Goal: Task Accomplishment & Management: Use online tool/utility

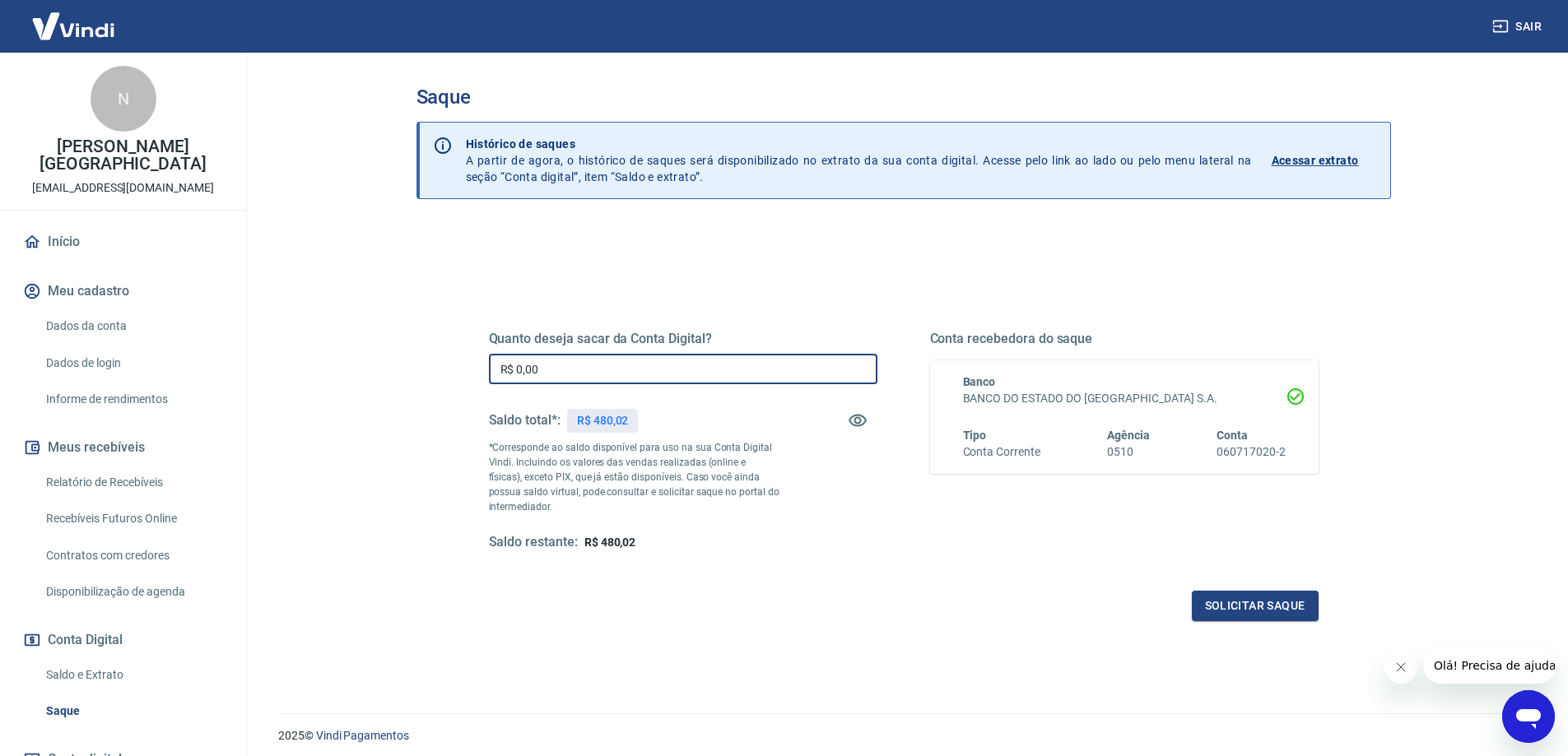
drag, startPoint x: 591, startPoint y: 374, endPoint x: 398, endPoint y: 343, distance: 195.5
click at [398, 343] on div "Saque Histórico de saques A partir de agora, o histórico de saques será disponi…" at bounding box center [904, 373] width 1014 height 641
type input "R$ 480,02"
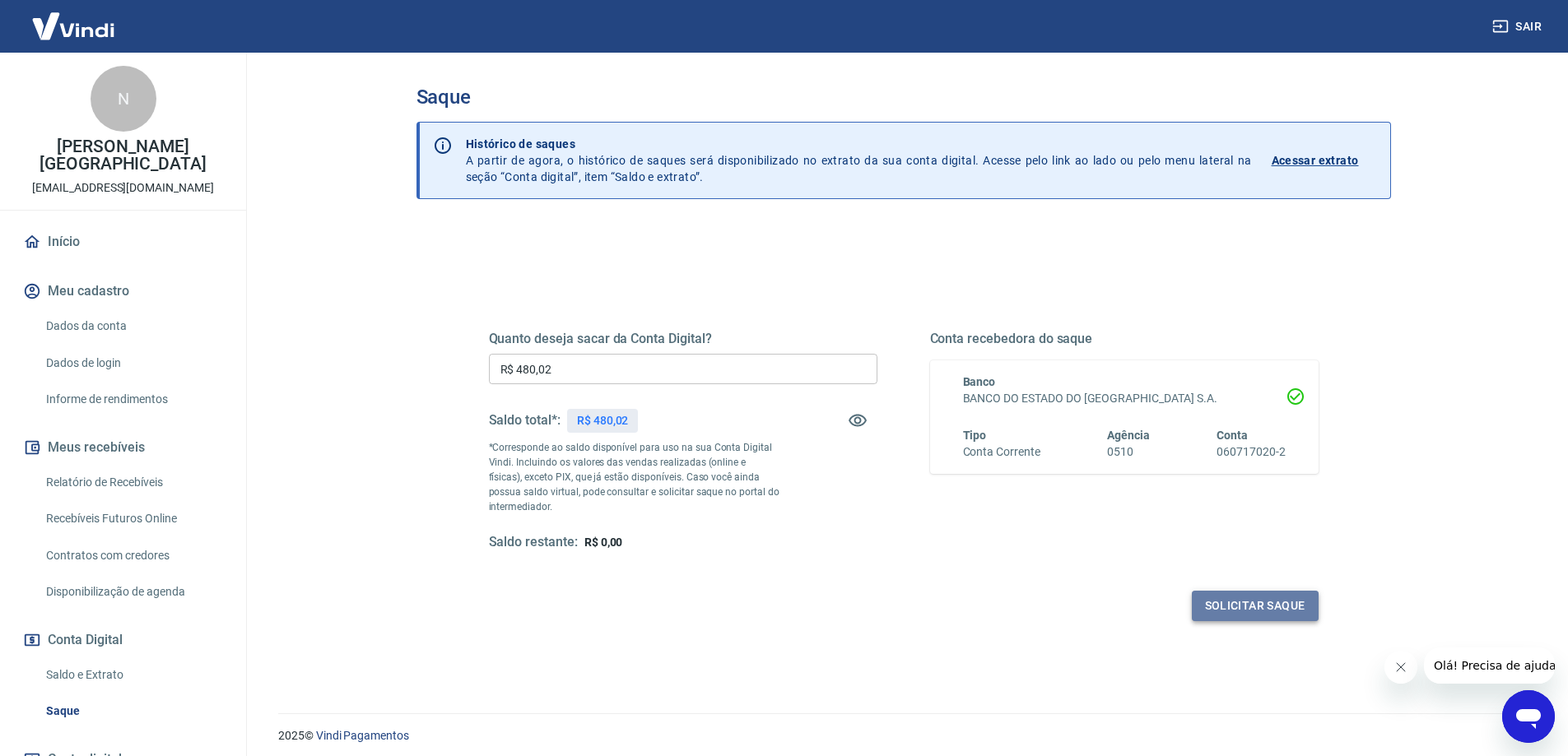
click at [1257, 609] on button "Solicitar saque" at bounding box center [1255, 606] width 126 height 31
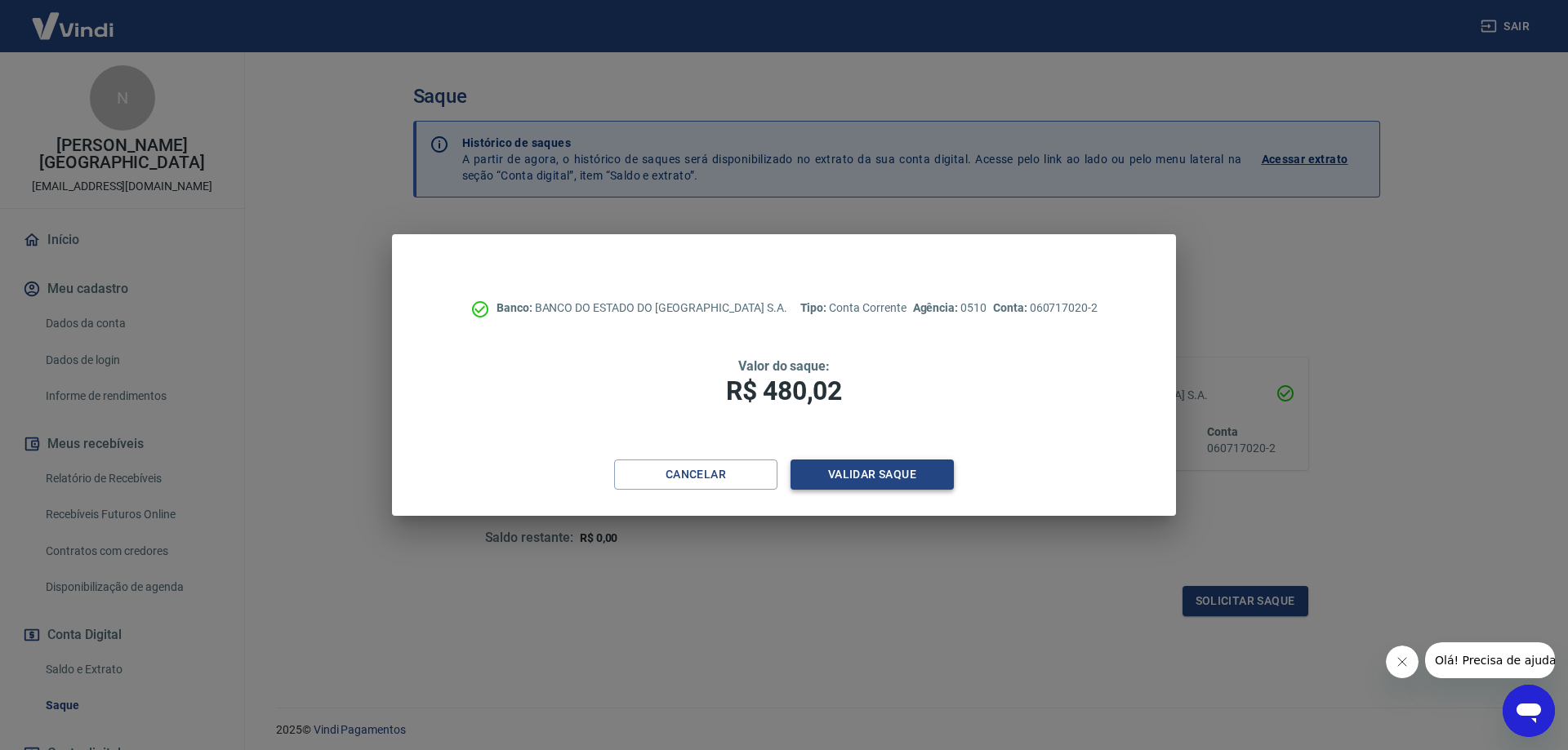
click at [901, 463] on button "Validar saque" at bounding box center [872, 474] width 164 height 30
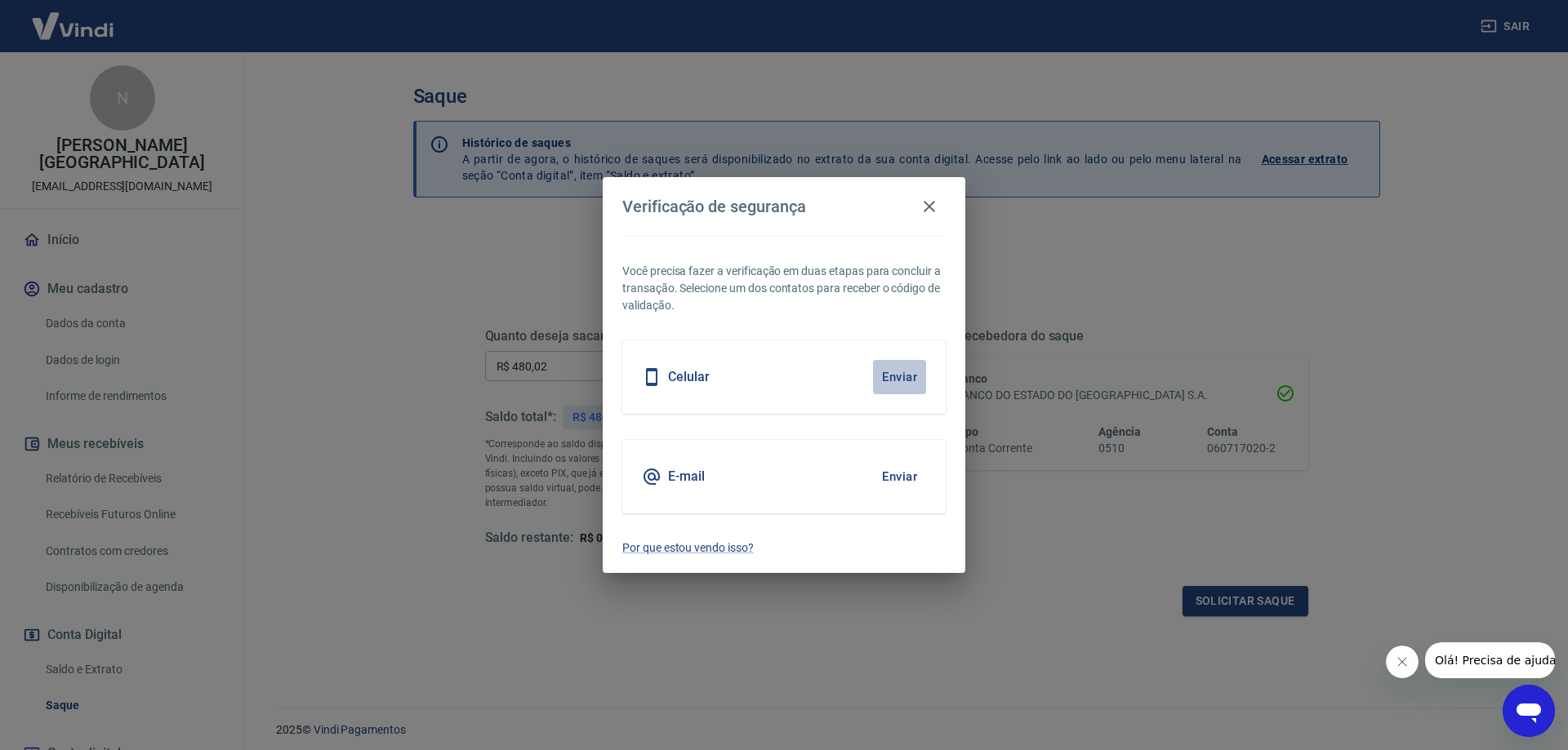
click at [895, 385] on button "Enviar" at bounding box center [899, 377] width 53 height 34
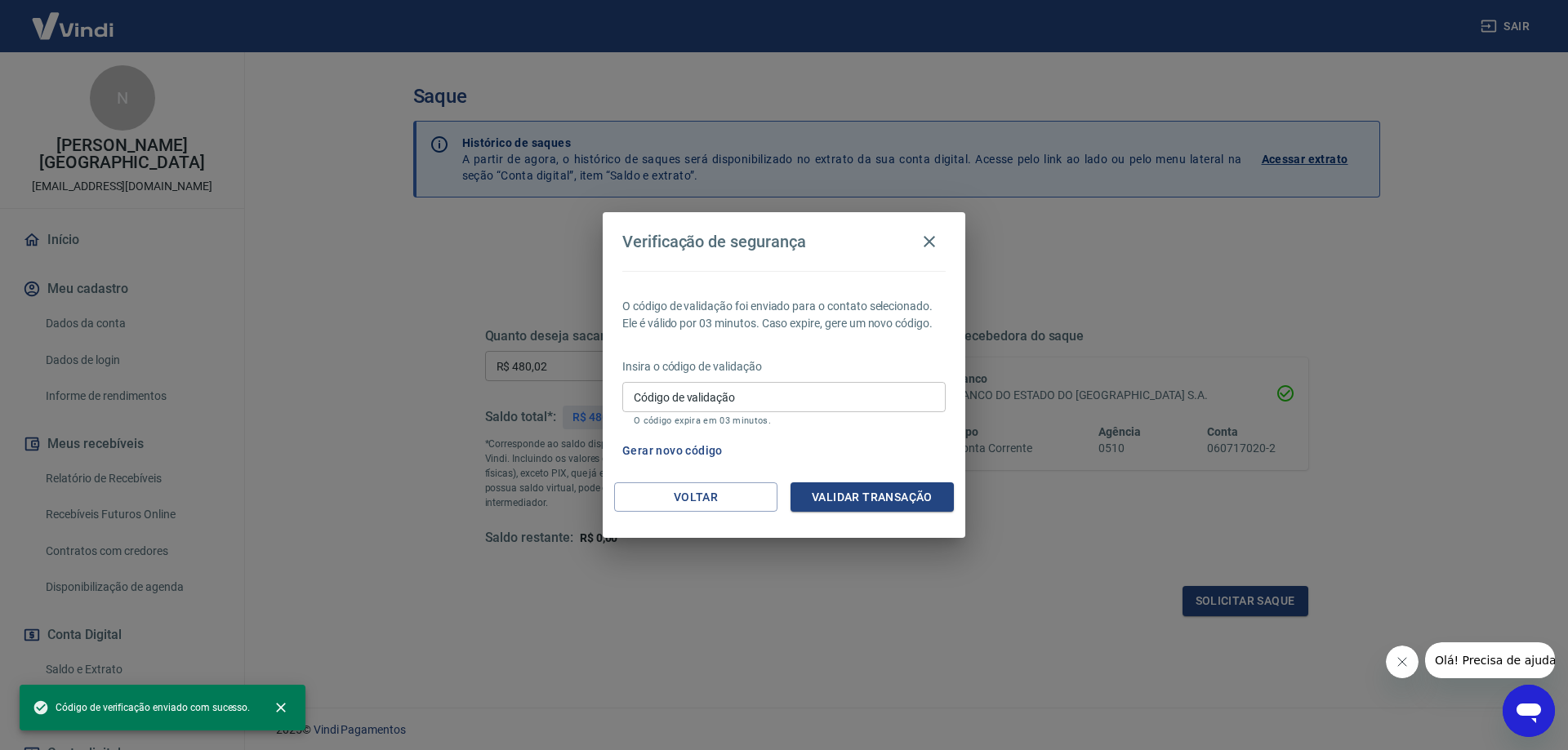
click at [850, 400] on input "Código de validação" at bounding box center [784, 397] width 323 height 30
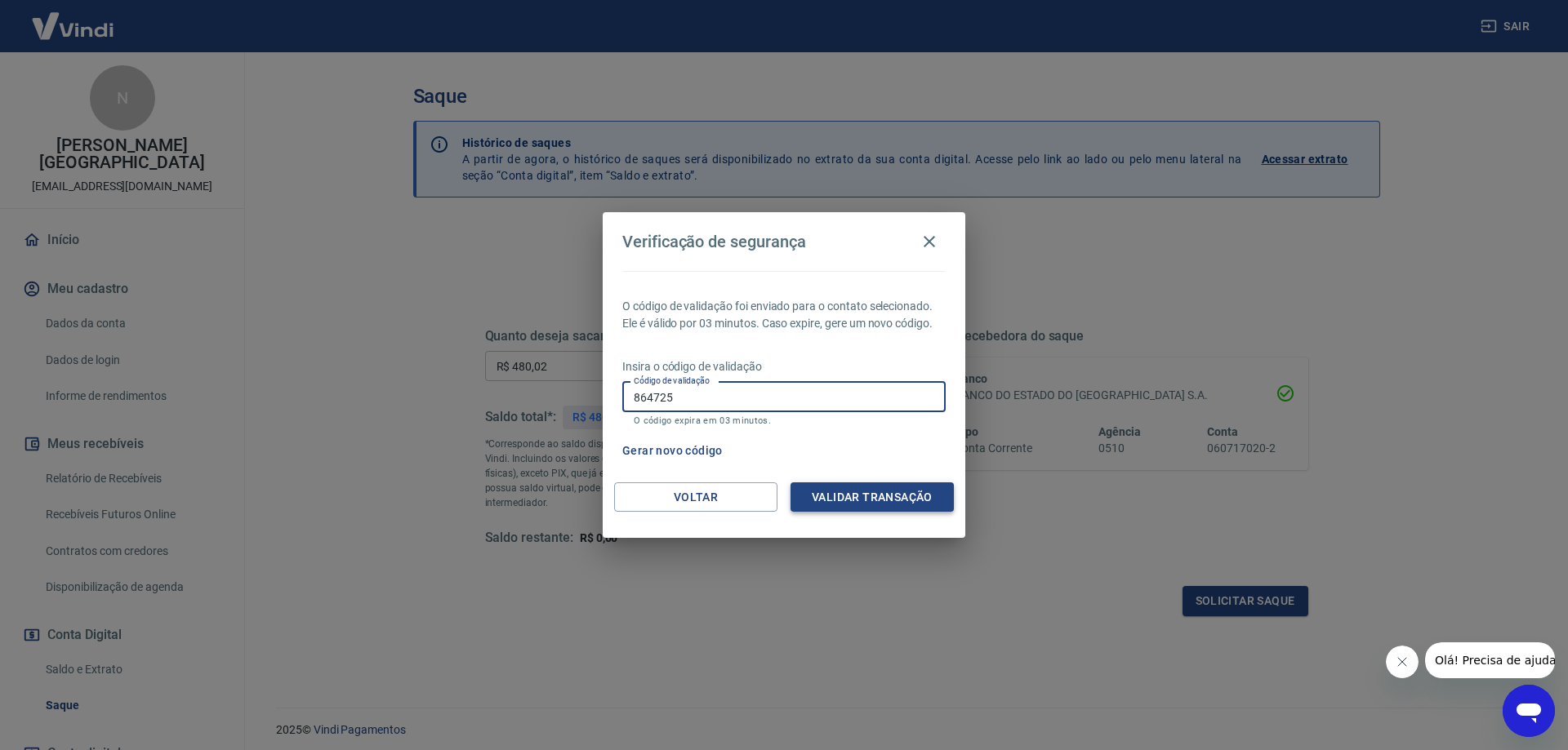
type input "864725"
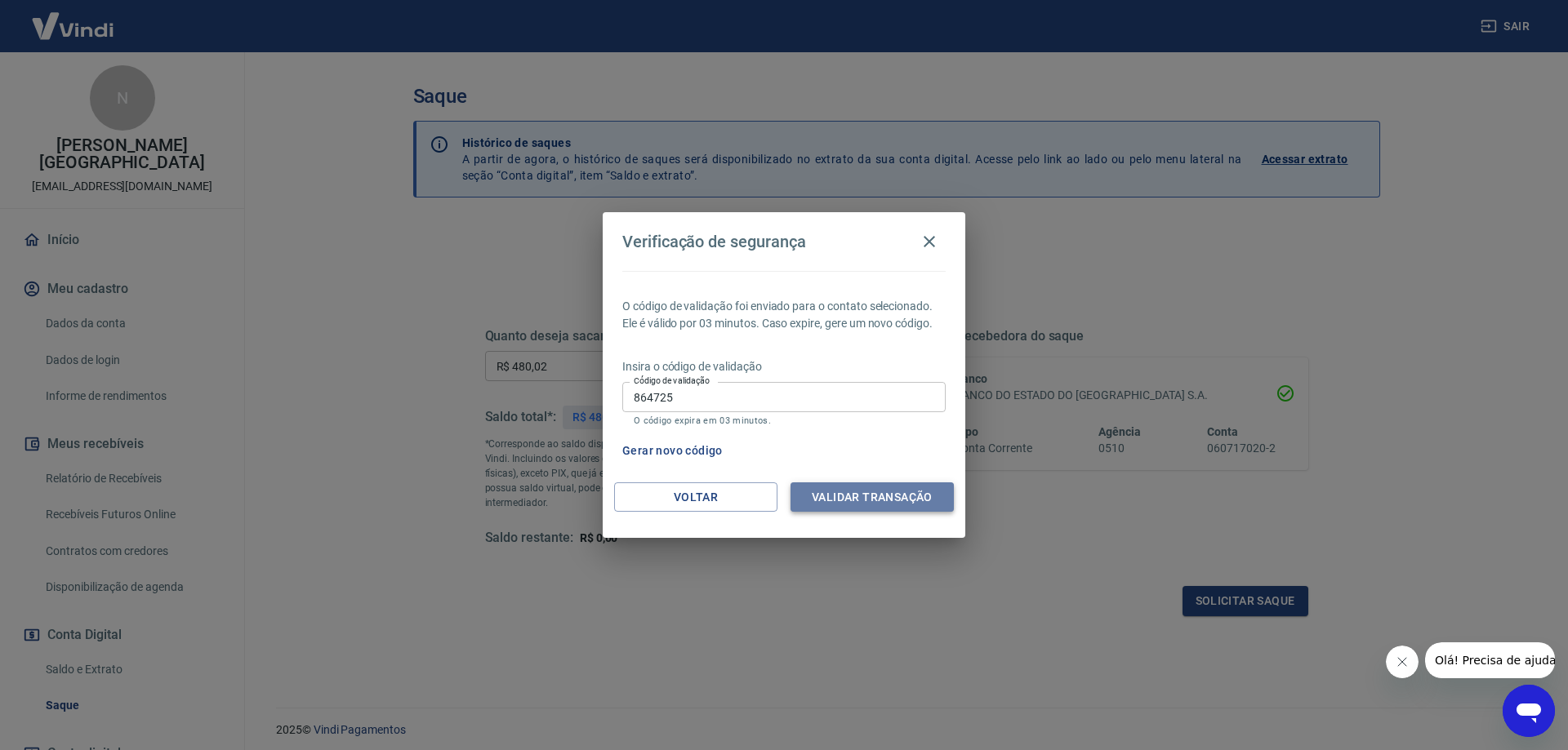
click at [832, 507] on button "Validar transação" at bounding box center [872, 497] width 164 height 30
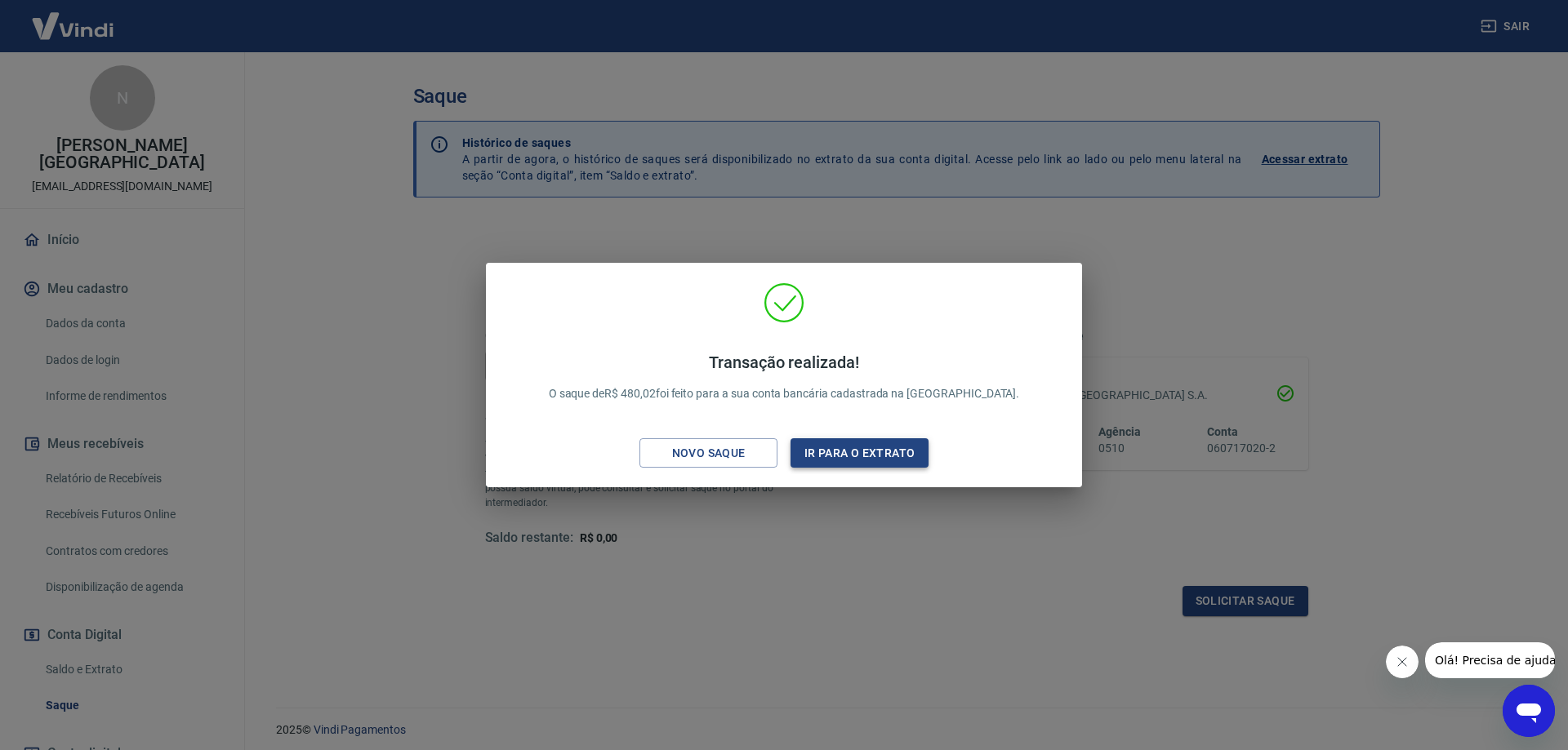
click at [844, 450] on button "Ir para o extrato" at bounding box center [859, 453] width 138 height 30
